Goal: Navigation & Orientation: Find specific page/section

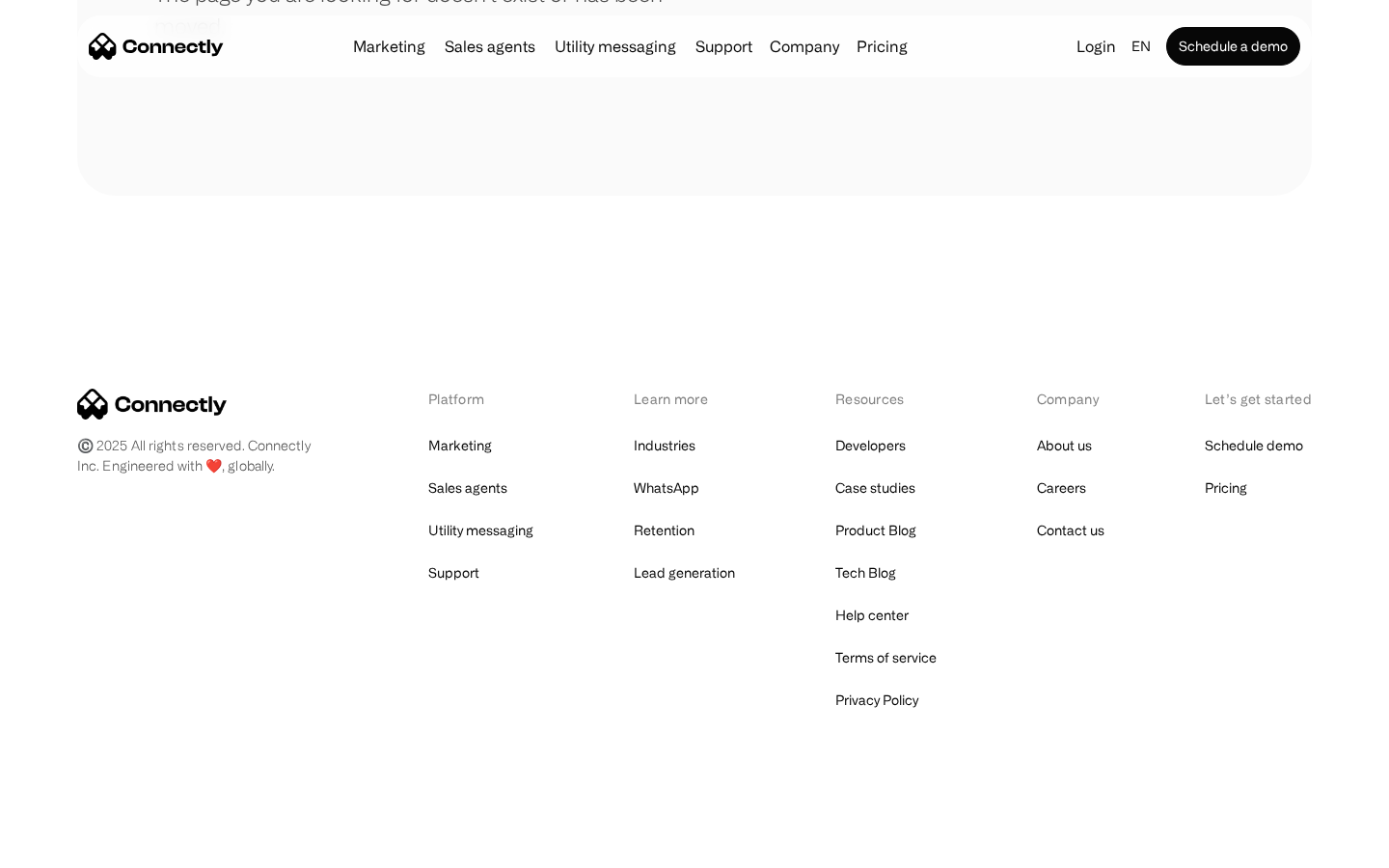
scroll to position [352, 0]
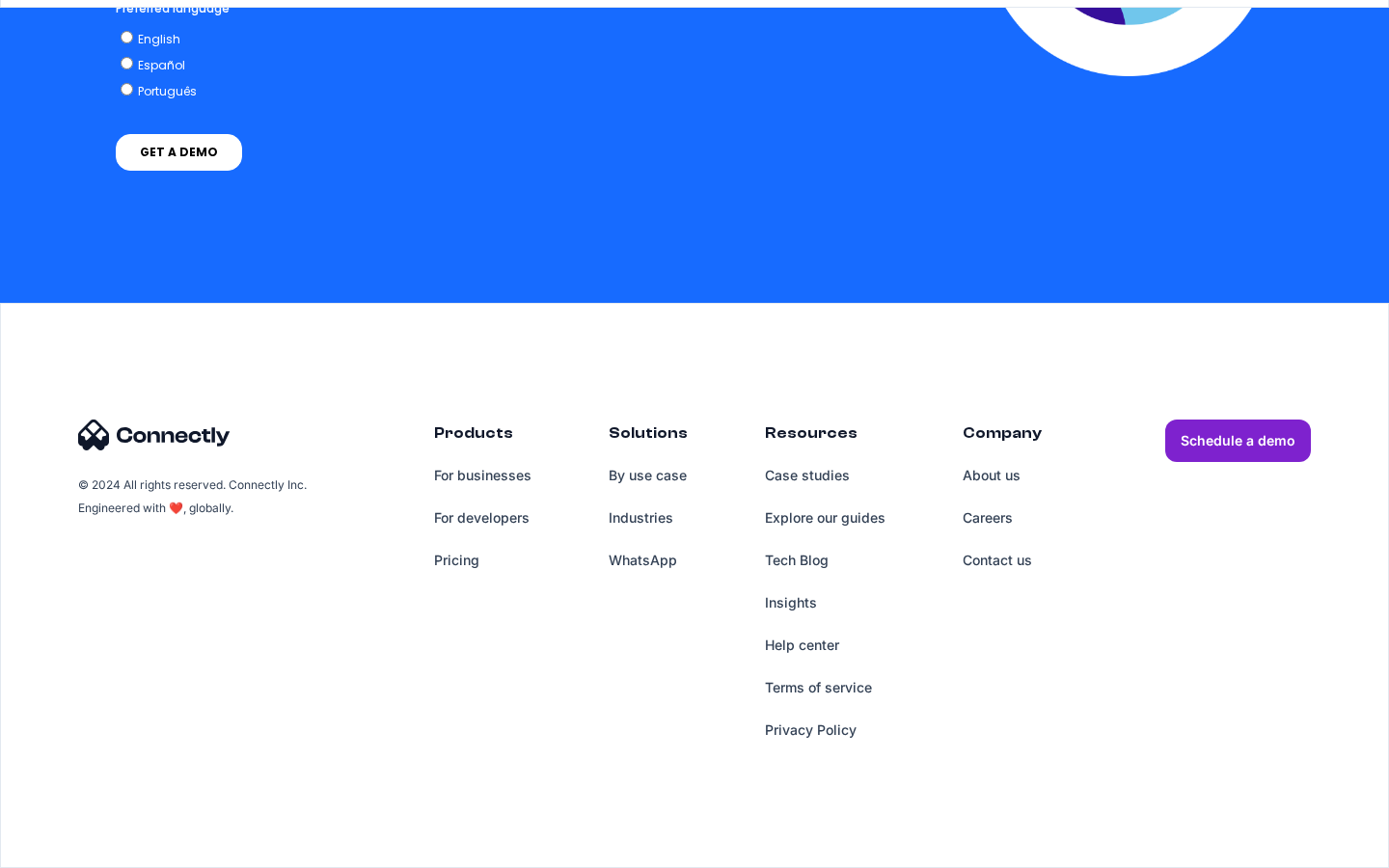
scroll to position [7933, 0]
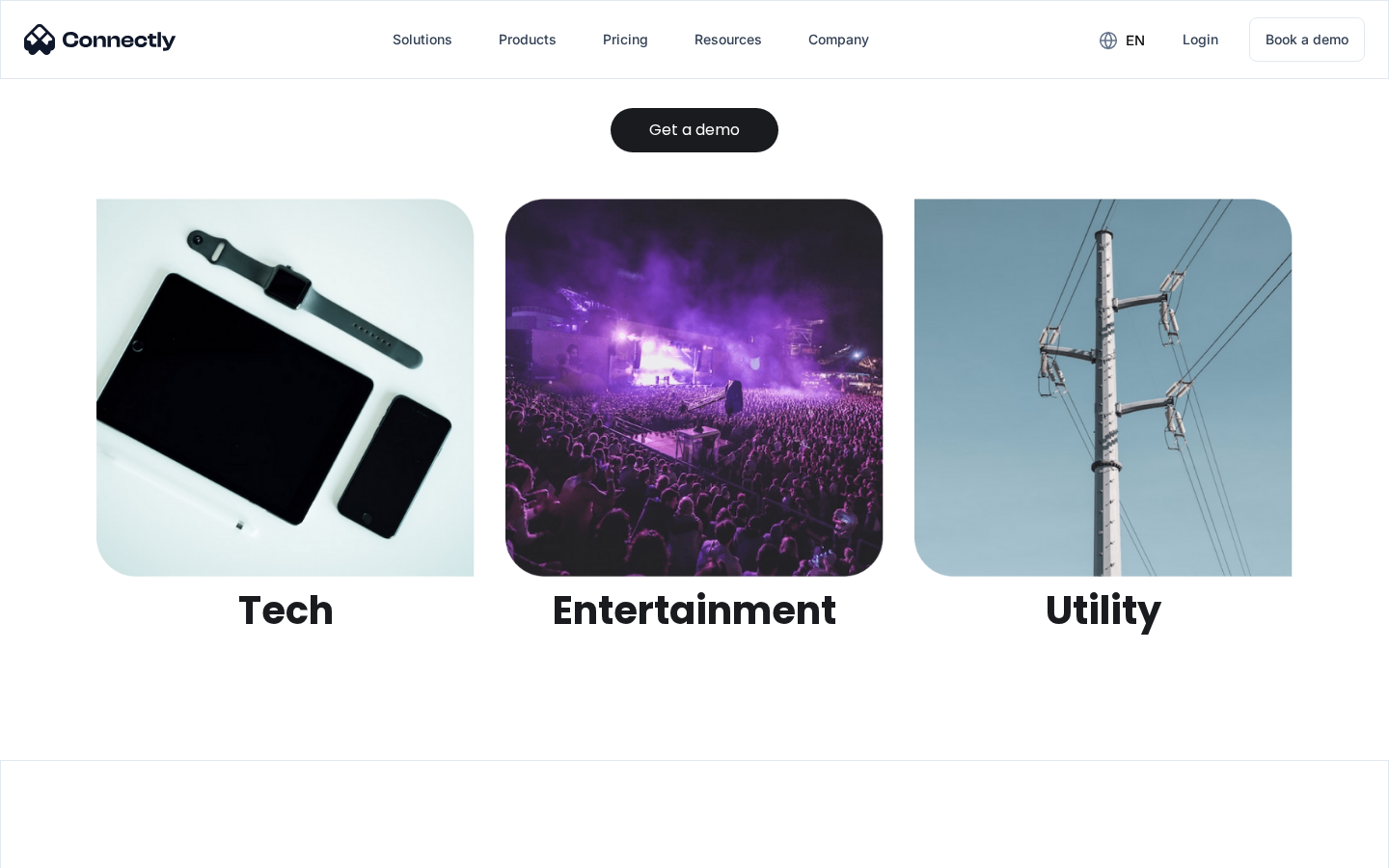
scroll to position [6085, 0]
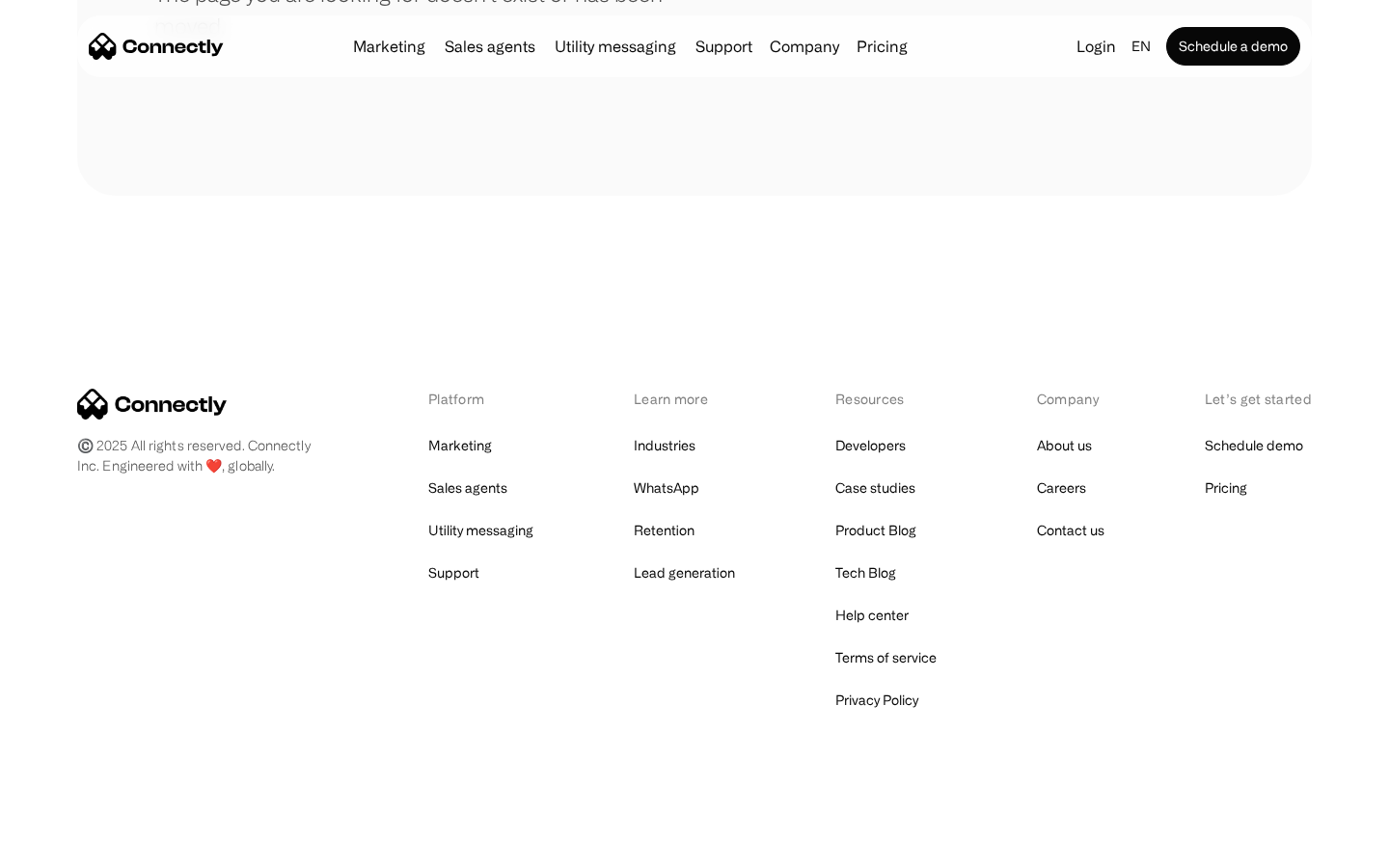
scroll to position [352, 0]
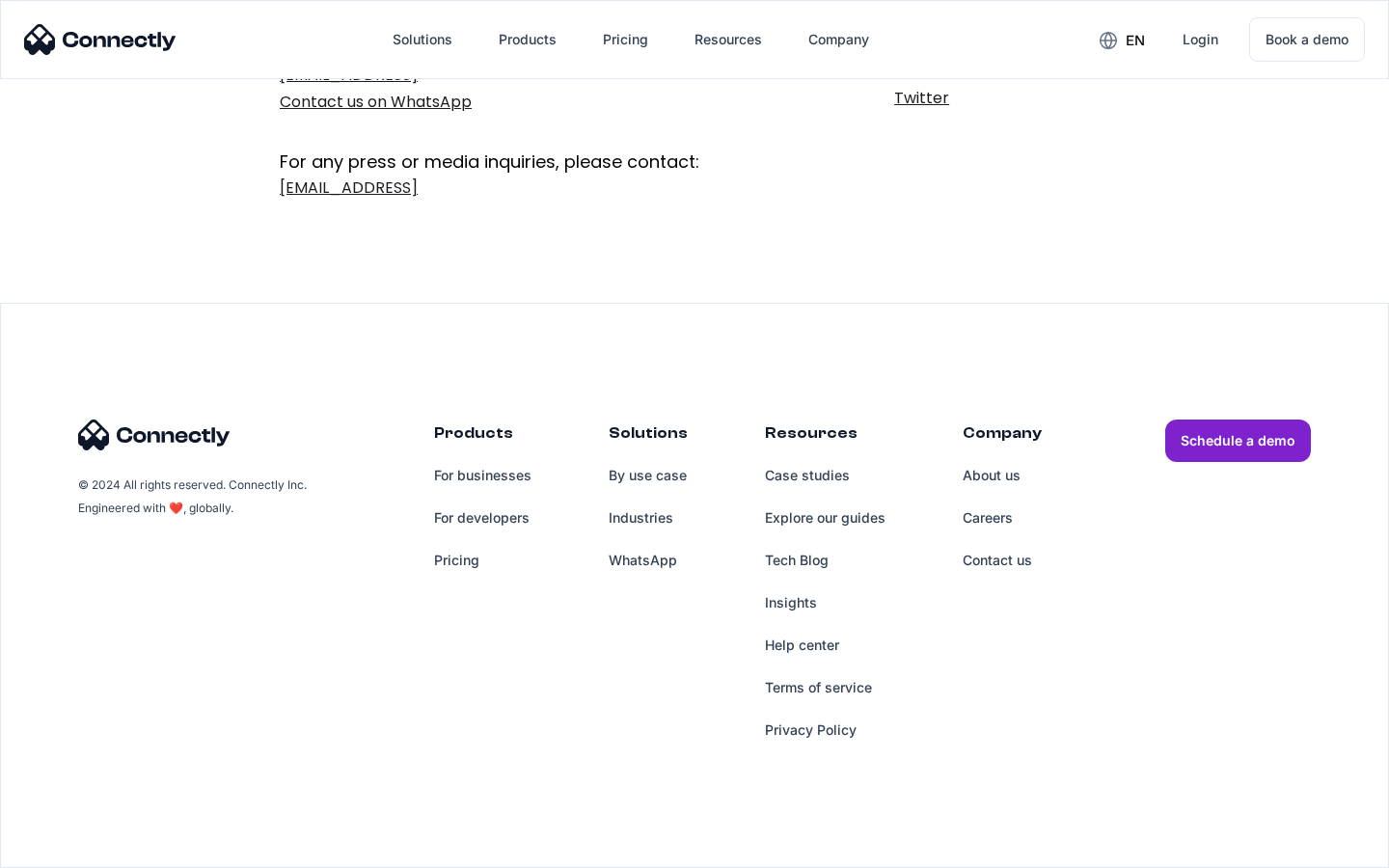
scroll to position [316, 0]
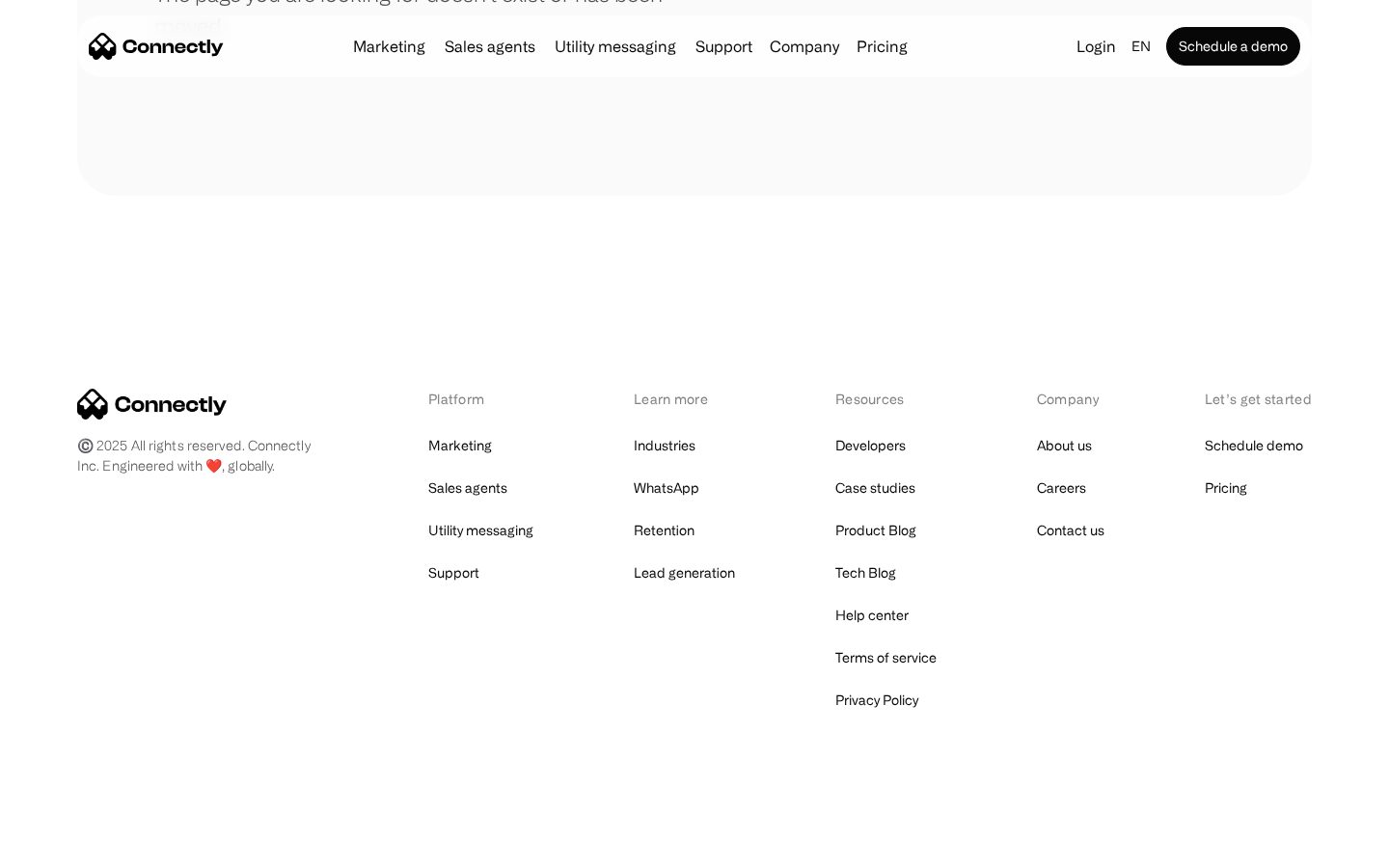
scroll to position [352, 0]
